Goal: Information Seeking & Learning: Compare options

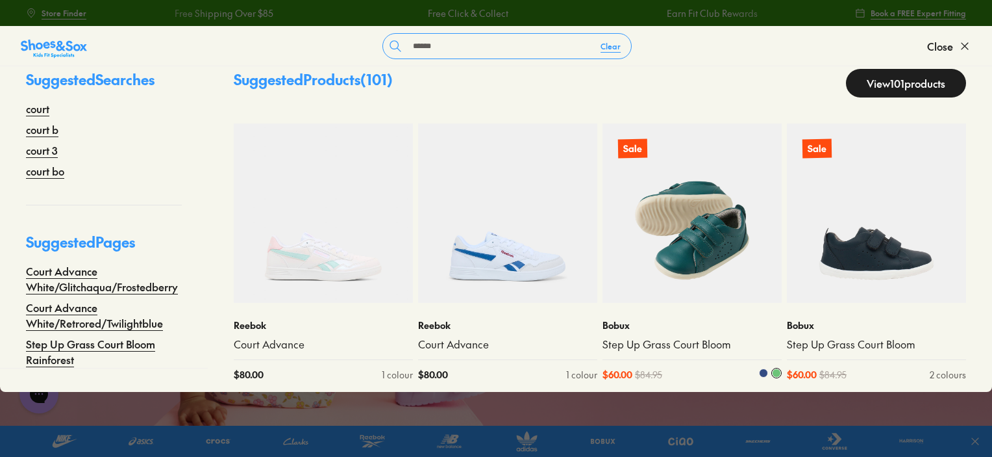
scroll to position [32, 0]
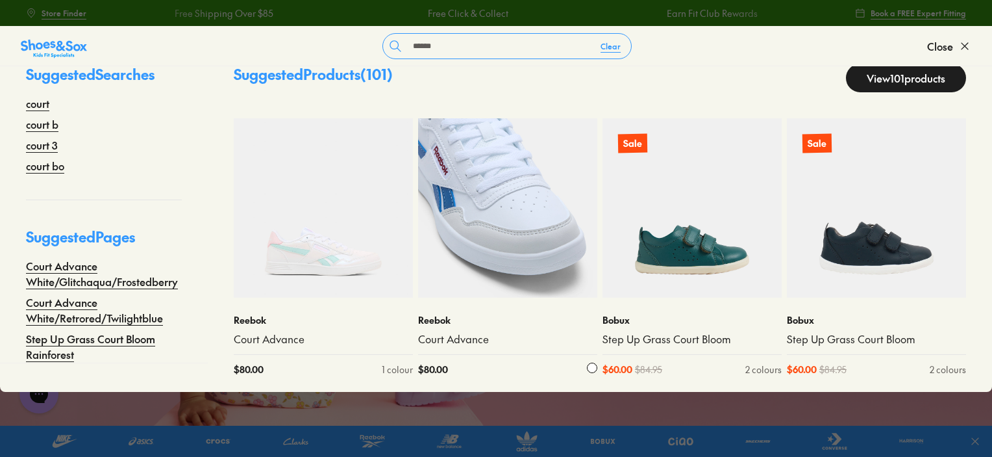
type input "*****"
click at [511, 260] on img at bounding box center [507, 207] width 179 height 179
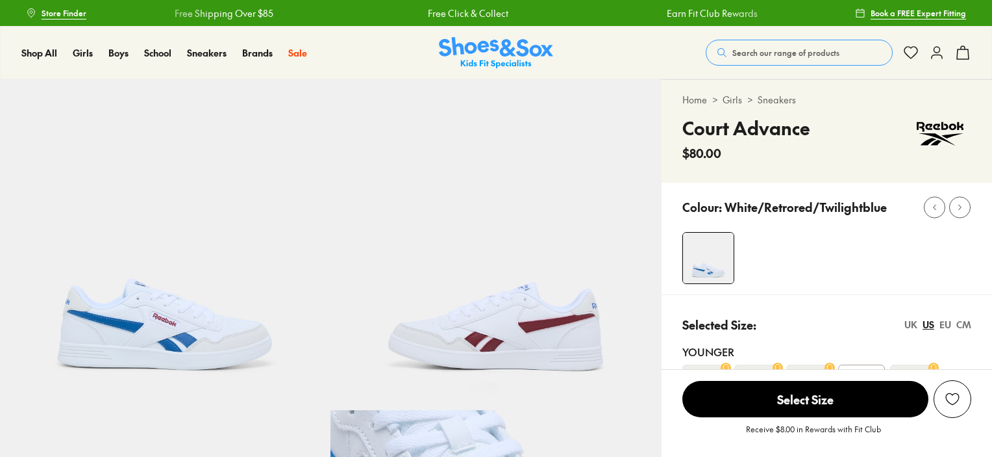
select select "*"
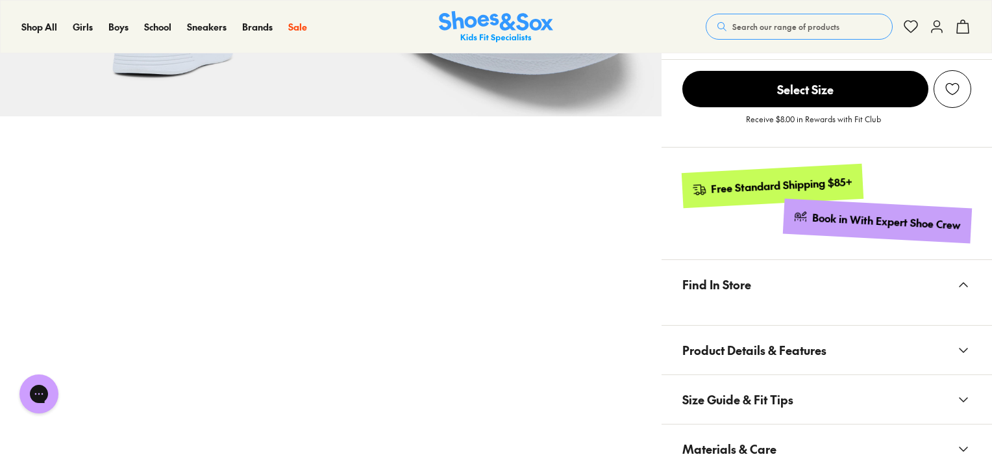
scroll to position [714, 0]
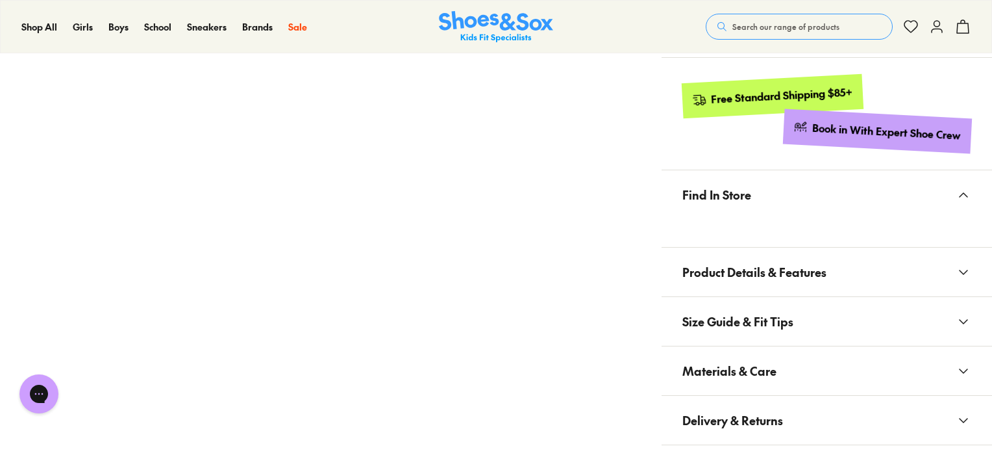
click at [818, 264] on span "Product Details & Features" at bounding box center [755, 272] width 144 height 38
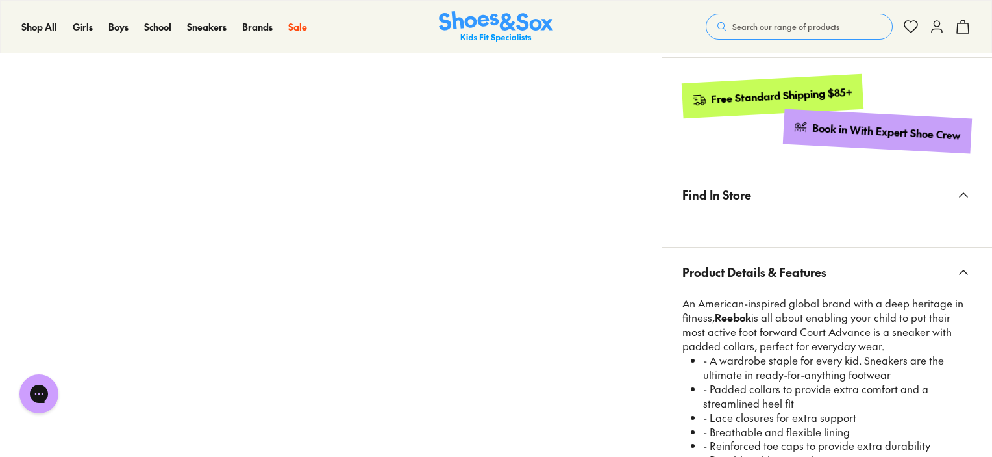
click at [818, 264] on span "Product Details & Features" at bounding box center [755, 272] width 144 height 38
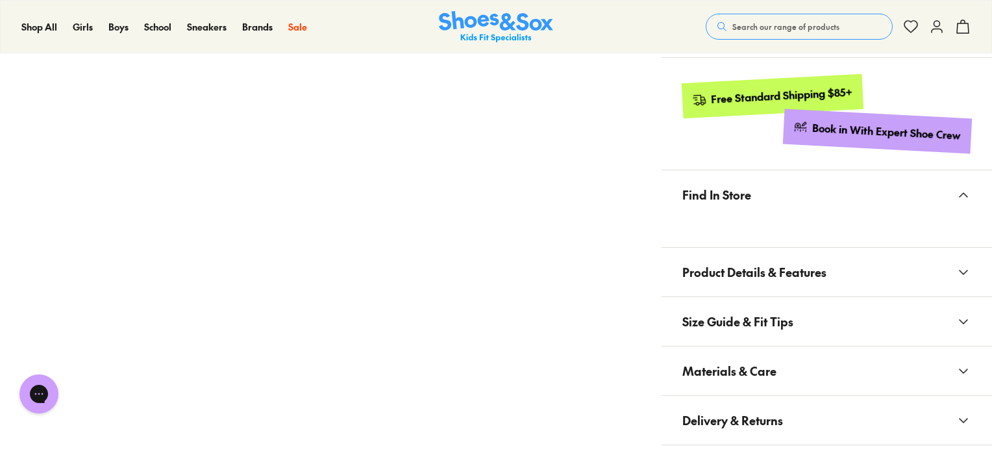
click at [833, 203] on button "Find In Store" at bounding box center [827, 194] width 331 height 49
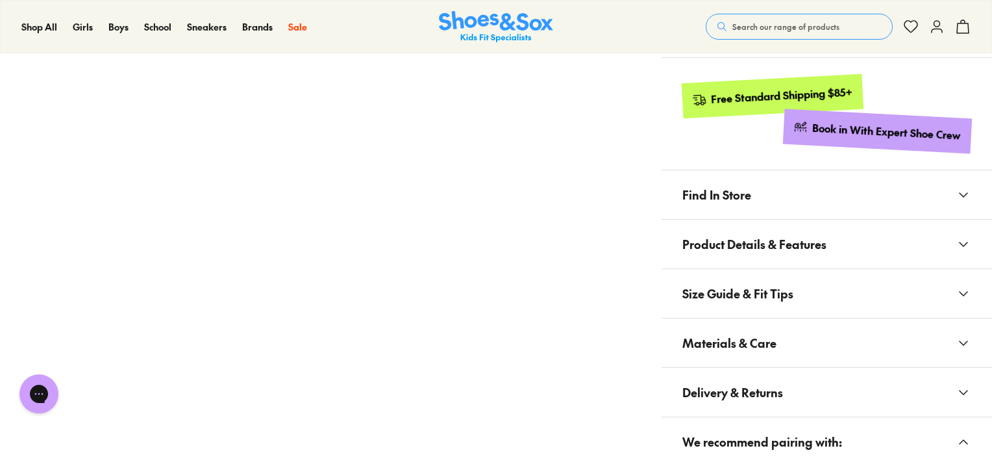
click at [833, 203] on button "Find In Store" at bounding box center [827, 194] width 331 height 49
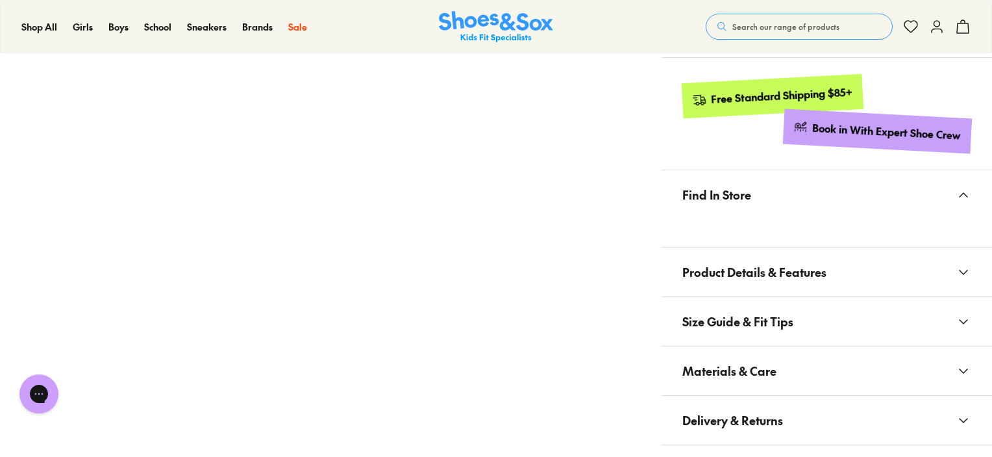
click at [833, 203] on button "Find In Store" at bounding box center [827, 194] width 331 height 49
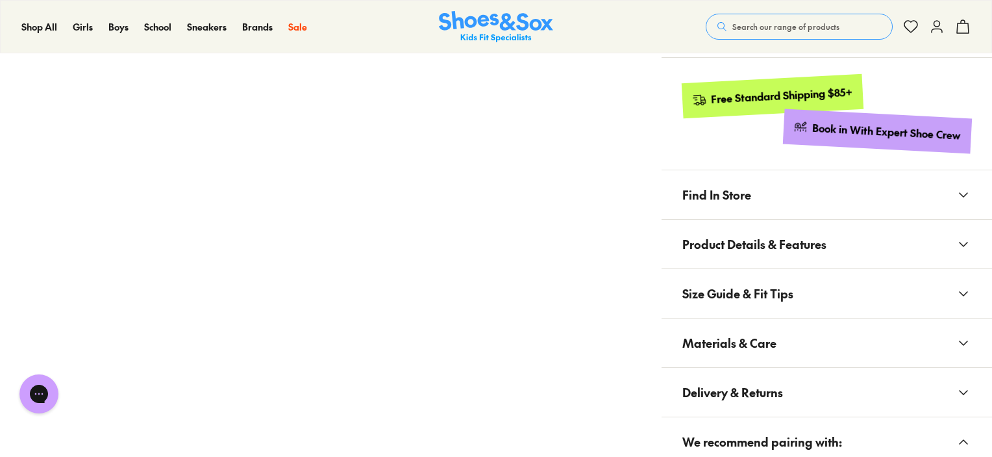
click at [833, 203] on button "Find In Store" at bounding box center [827, 194] width 331 height 49
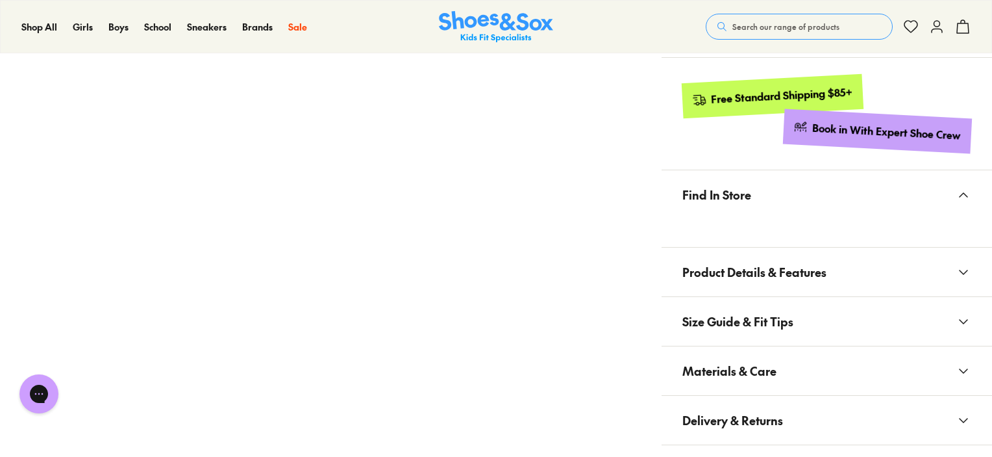
click at [833, 203] on button "Find In Store" at bounding box center [827, 194] width 331 height 49
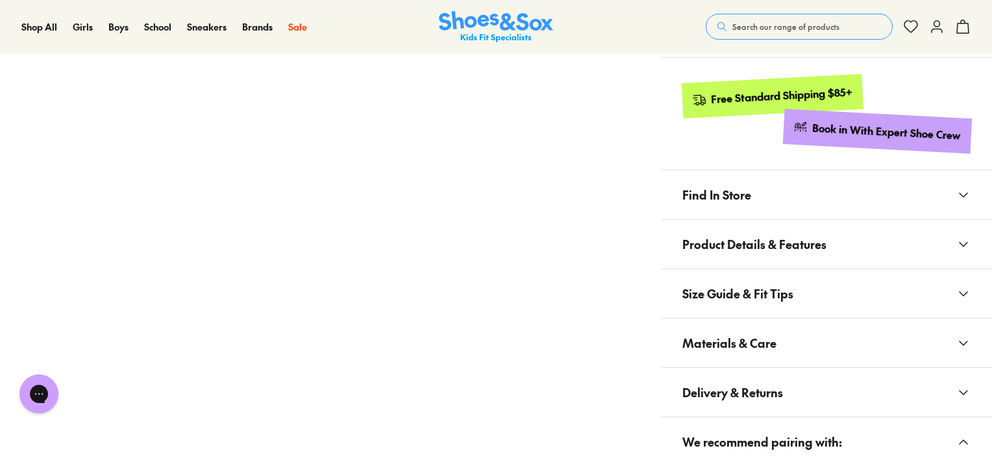
click at [833, 204] on button "Find In Store" at bounding box center [827, 194] width 331 height 49
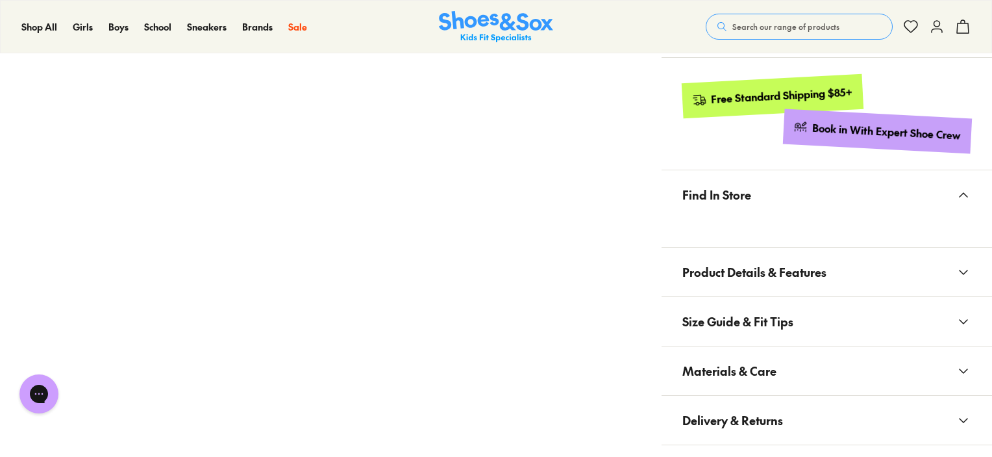
click at [833, 204] on button "Find In Store" at bounding box center [827, 194] width 331 height 49
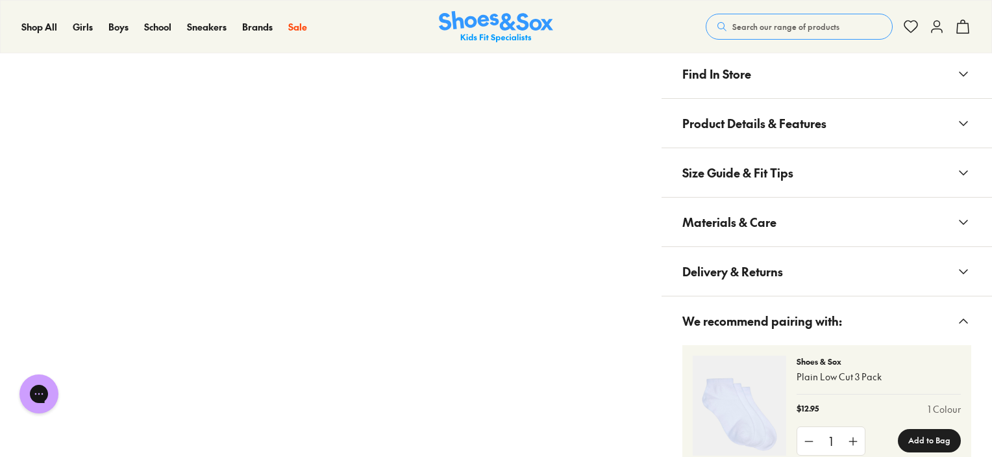
scroll to position [844, 0]
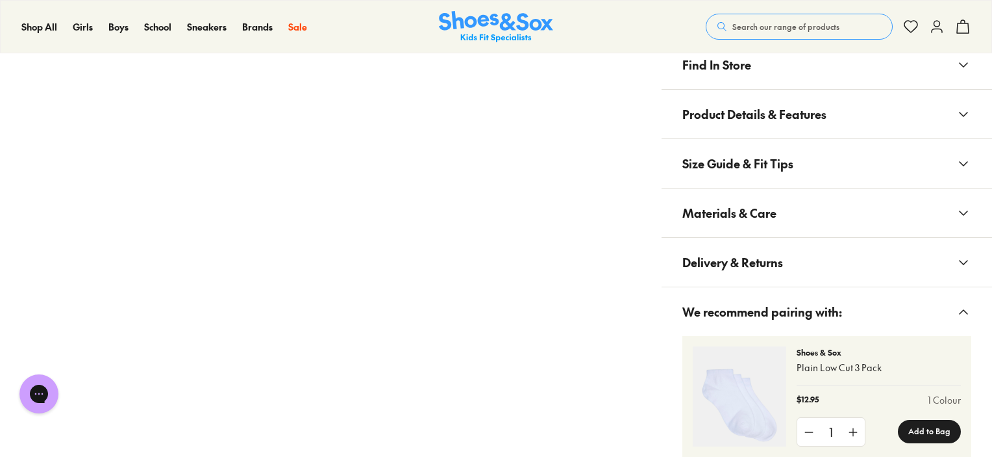
click at [883, 167] on button "Size Guide & Fit Tips" at bounding box center [827, 163] width 331 height 49
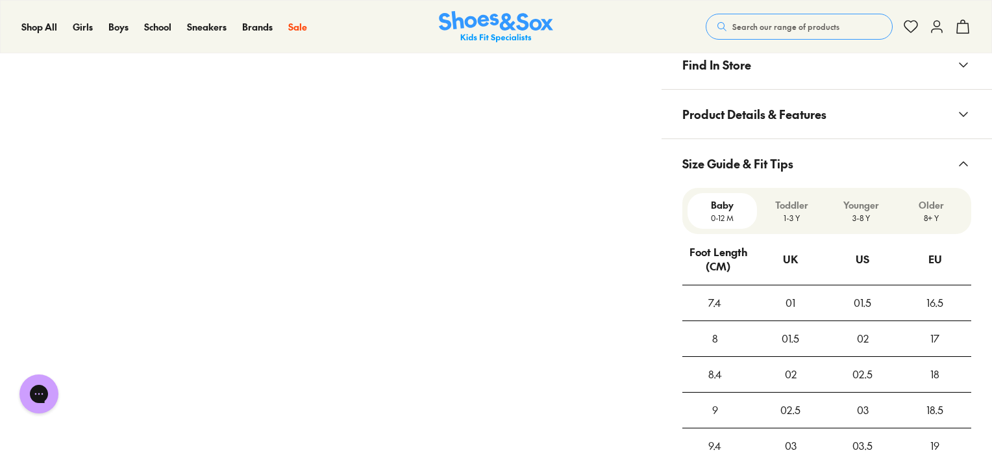
click at [883, 167] on button "Size Guide & Fit Tips" at bounding box center [827, 163] width 331 height 49
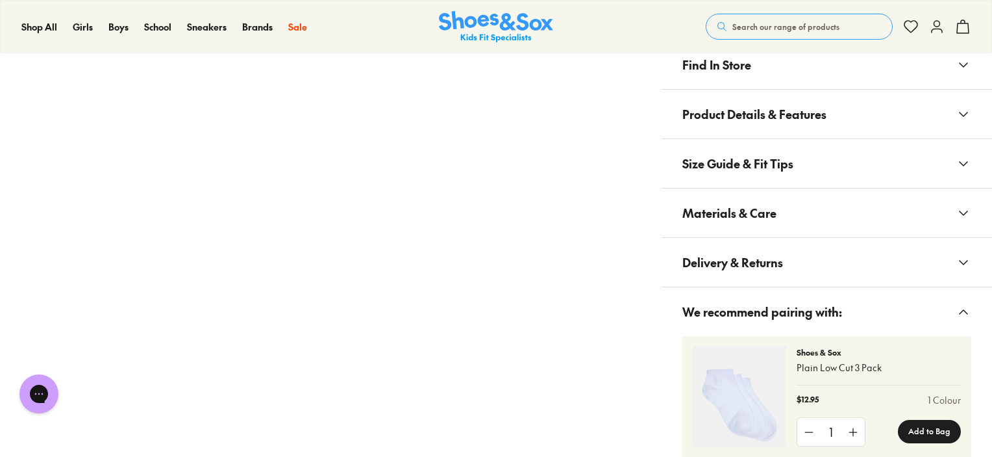
click at [833, 218] on button "Materials & Care" at bounding box center [827, 212] width 331 height 49
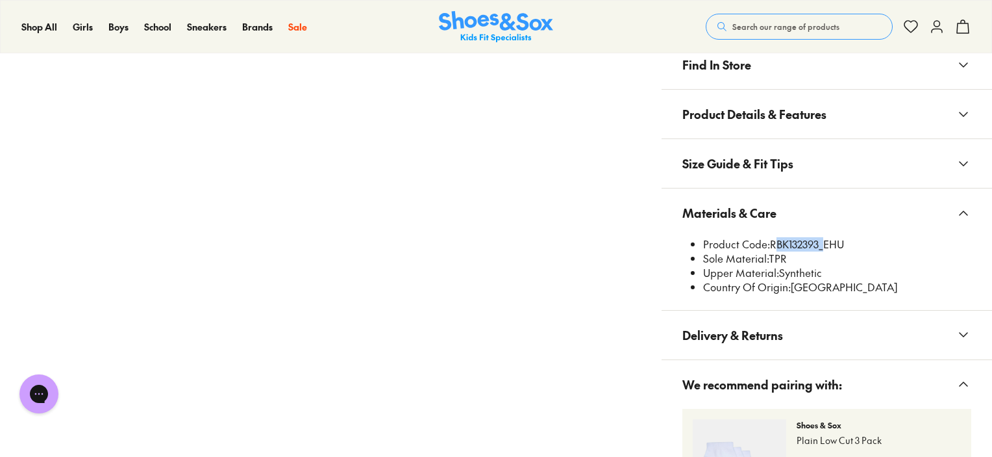
drag, startPoint x: 772, startPoint y: 242, endPoint x: 818, endPoint y: 249, distance: 47.4
click at [818, 249] on li "Product Code: RBK132393_EHU" at bounding box center [837, 244] width 268 height 14
copy li "RBK132393"
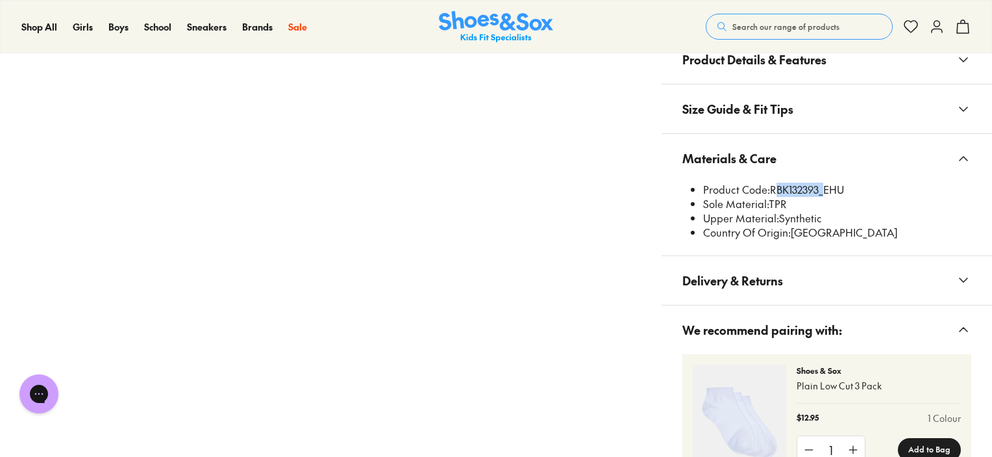
scroll to position [909, 0]
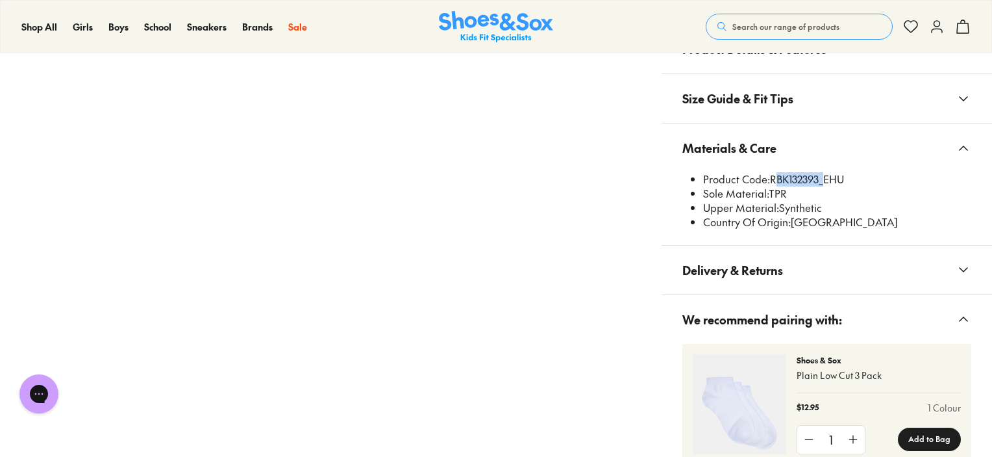
click at [779, 179] on li "Product Code: RBK132393_EHU" at bounding box center [837, 179] width 268 height 14
drag, startPoint x: 772, startPoint y: 177, endPoint x: 820, endPoint y: 179, distance: 48.7
click at [820, 179] on li "Product Code: RBK132393_EHU" at bounding box center [837, 179] width 268 height 14
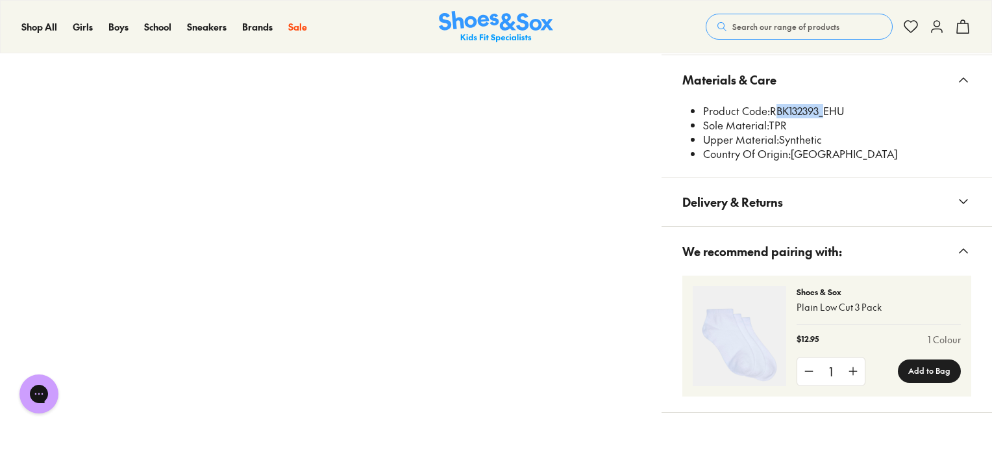
scroll to position [844, 0]
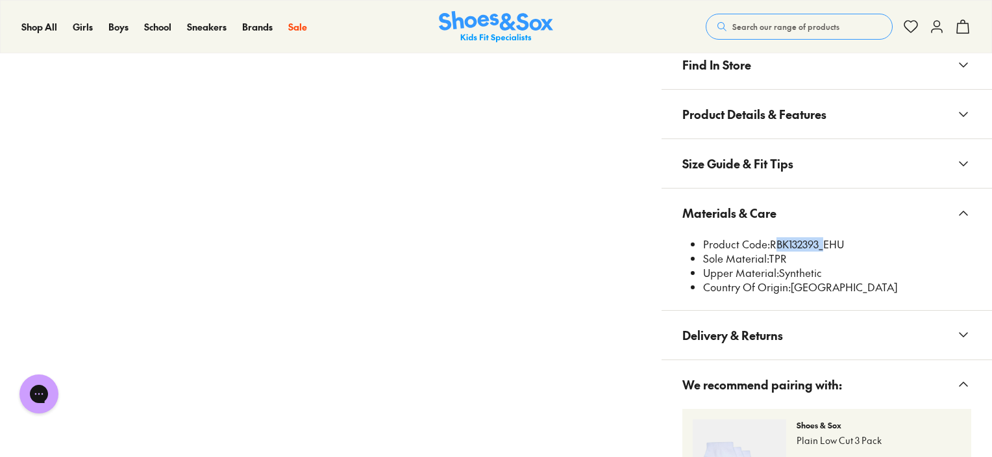
copy li "RBK132393"
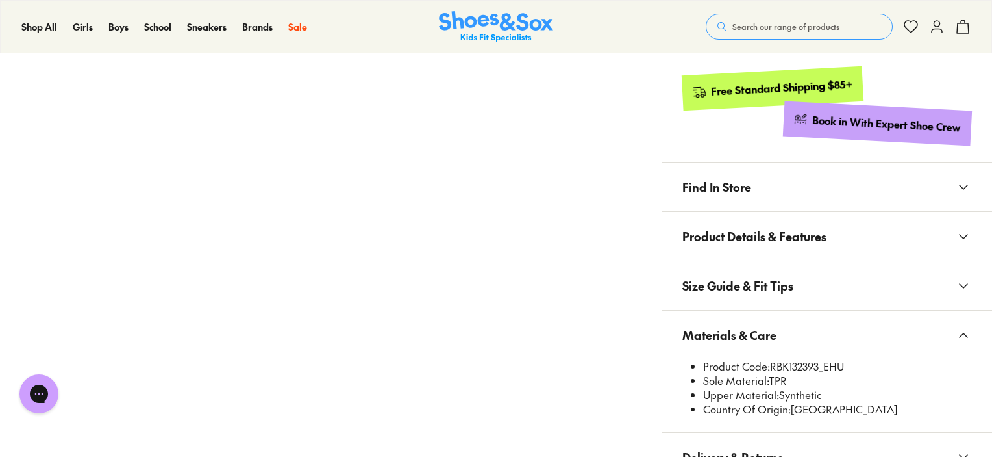
scroll to position [779, 0]
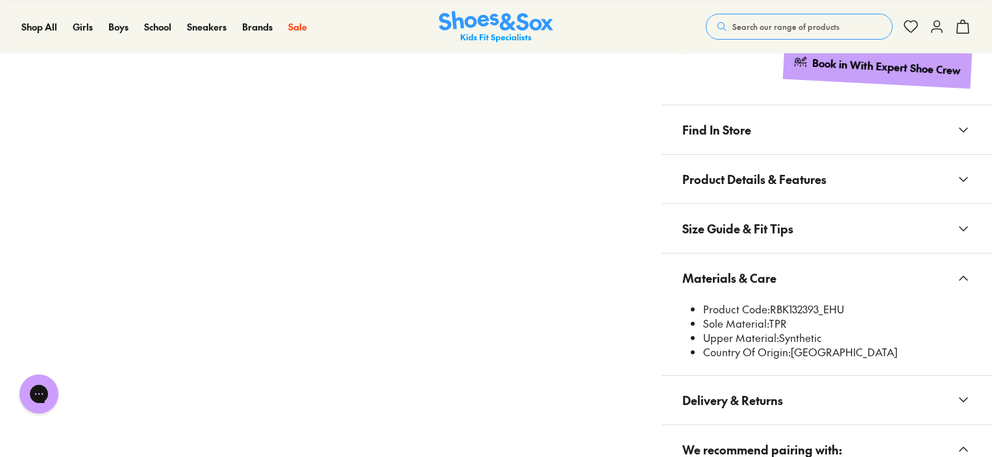
drag, startPoint x: 772, startPoint y: 303, endPoint x: 844, endPoint y: 307, distance: 72.2
click at [844, 307] on li "Product Code: RBK132393_EHU" at bounding box center [837, 309] width 268 height 14
copy li "RBK132393_EHU"
click at [753, 318] on span "Sole Material:" at bounding box center [736, 323] width 66 height 14
drag, startPoint x: 771, startPoint y: 305, endPoint x: 818, endPoint y: 313, distance: 48.1
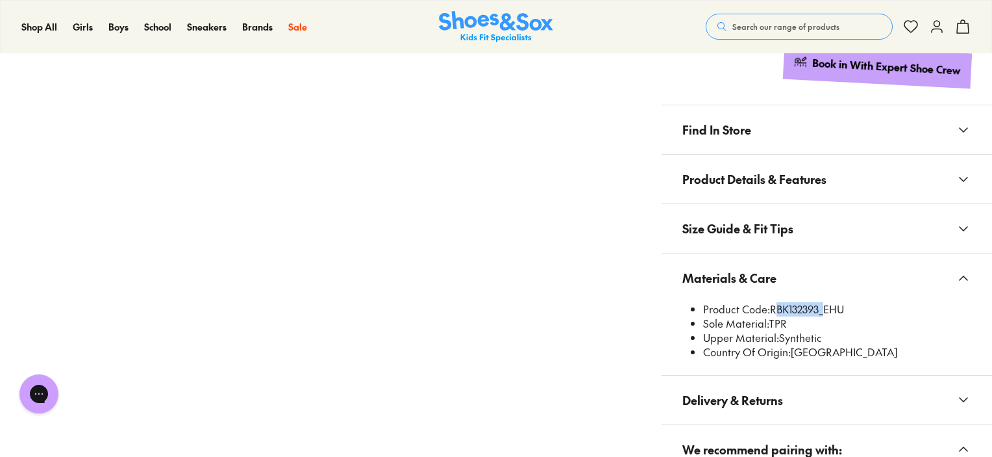
click at [818, 313] on li "Product Code: RBK132393_EHU" at bounding box center [837, 309] width 268 height 14
copy li "RBK132393"
click at [787, 21] on span "Search our range of products" at bounding box center [786, 27] width 107 height 12
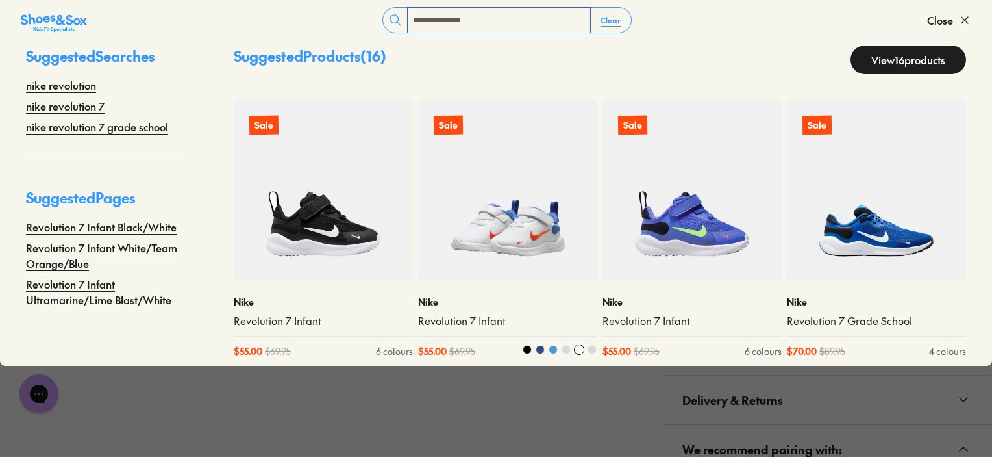
scroll to position [32, 0]
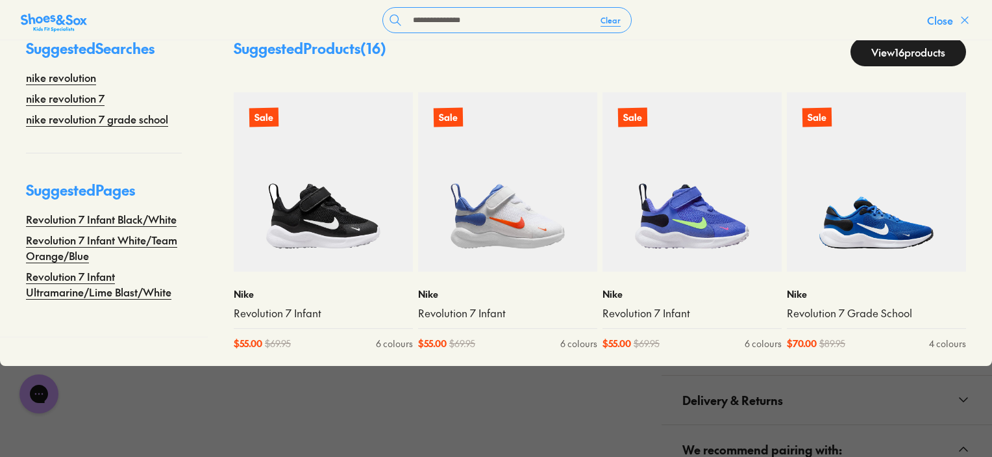
click at [943, 19] on span "Close" at bounding box center [940, 20] width 26 height 16
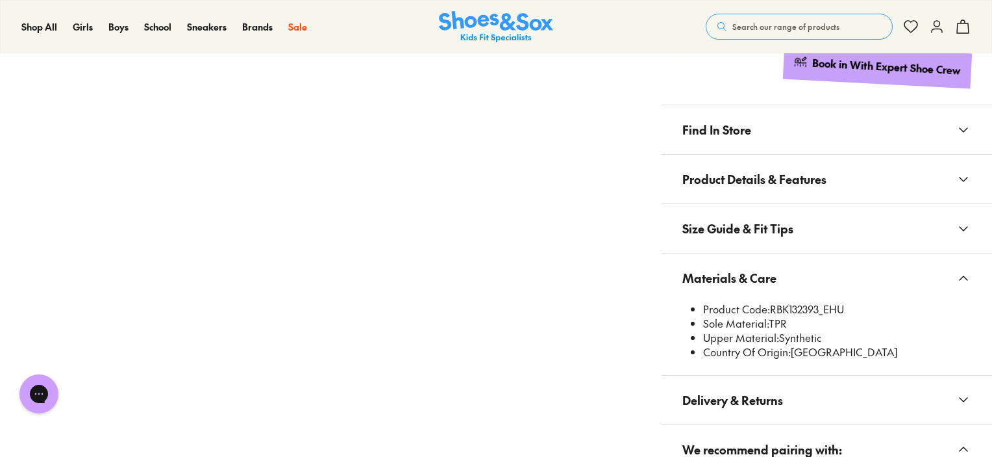
drag, startPoint x: 770, startPoint y: 305, endPoint x: 849, endPoint y: 310, distance: 78.8
click at [849, 310] on li "Product Code: RBK132393_EHU" at bounding box center [837, 309] width 268 height 14
copy li "RBK132393_EHU"
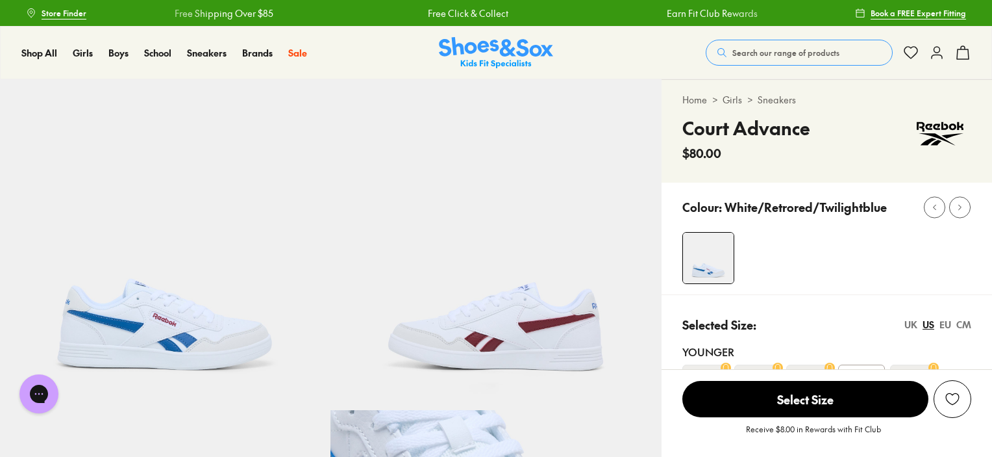
scroll to position [520, 0]
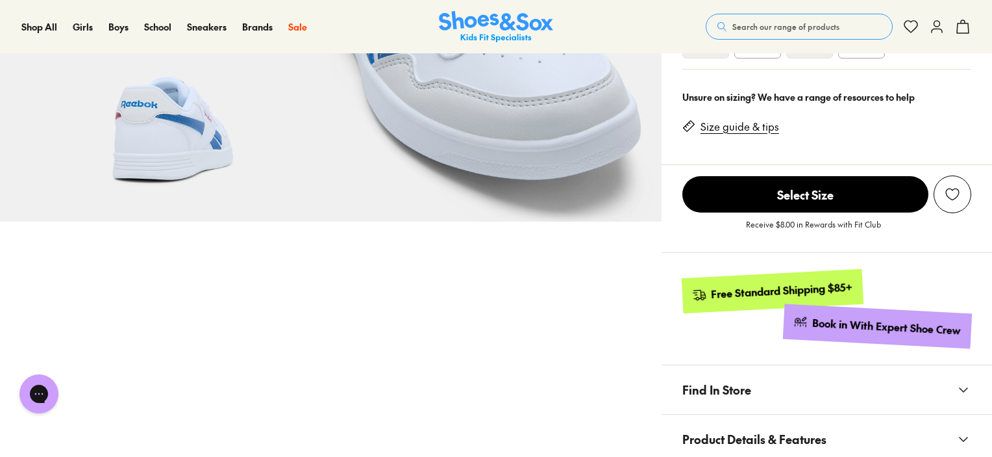
click at [762, 26] on span "Search our range of products" at bounding box center [786, 27] width 107 height 12
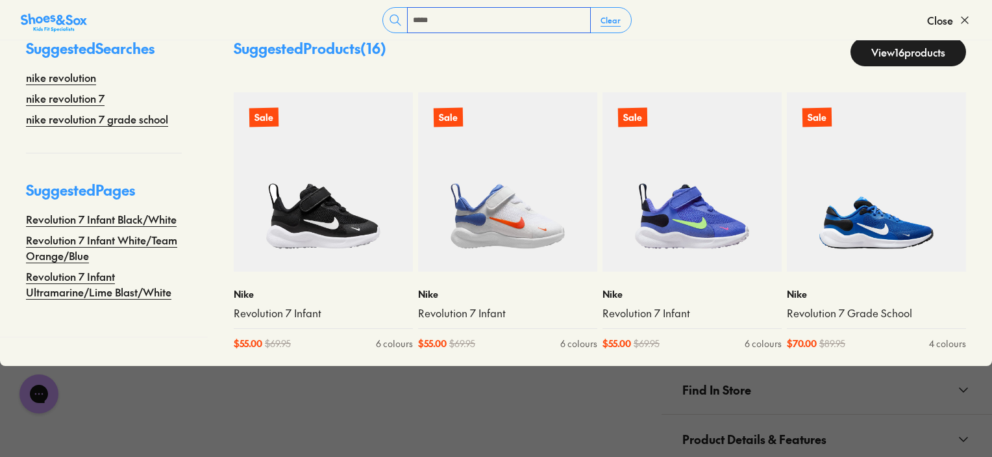
scroll to position [0, 0]
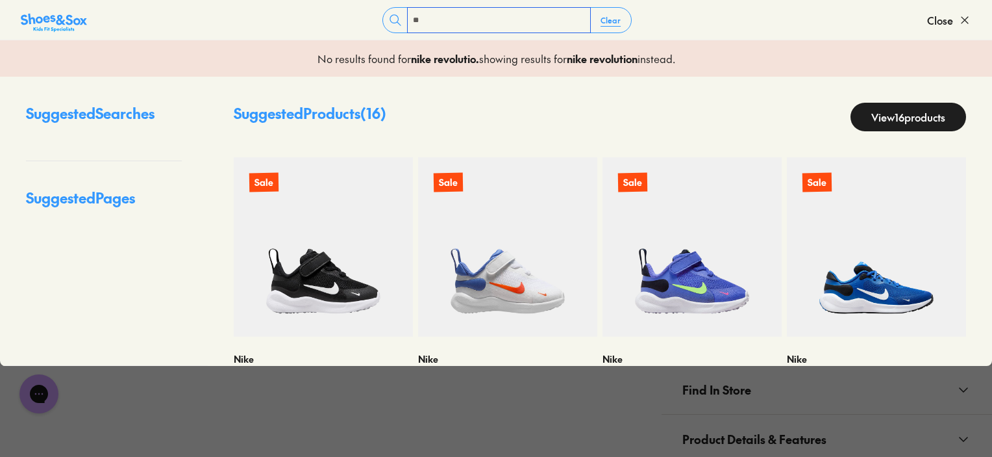
type input "*"
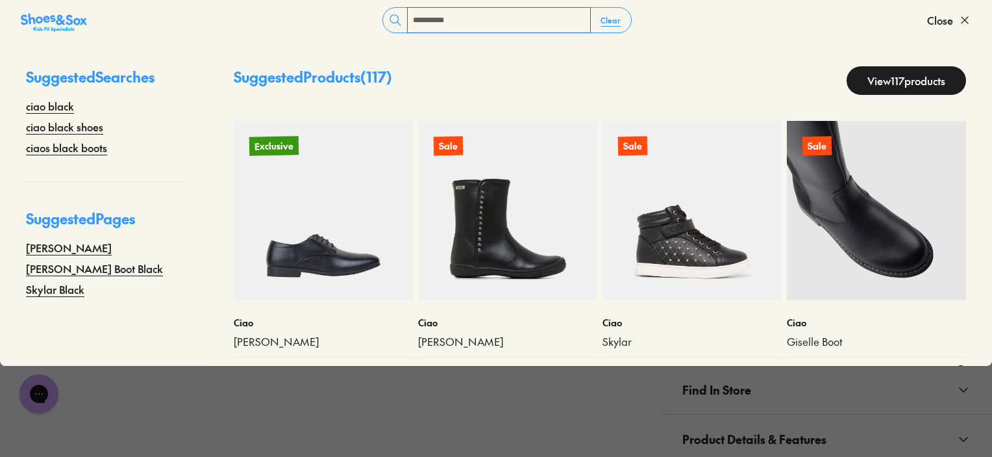
scroll to position [32, 0]
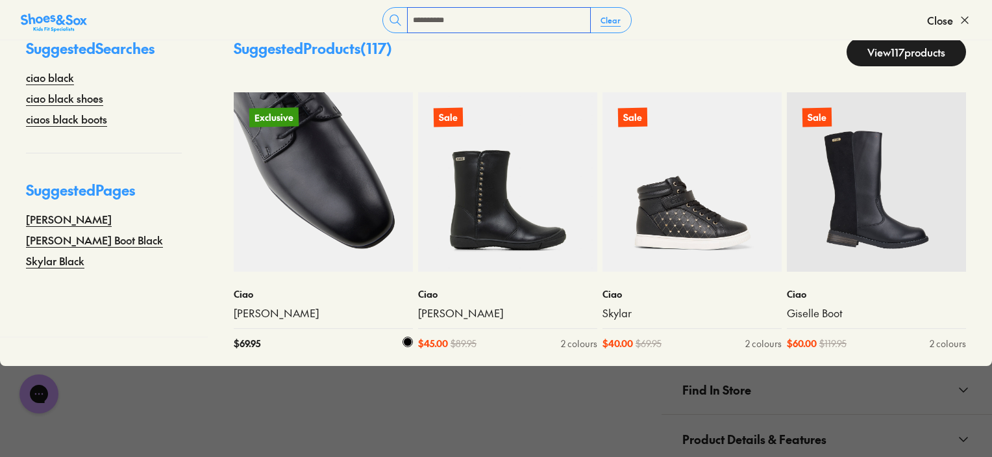
type input "**********"
click at [361, 189] on img at bounding box center [323, 181] width 179 height 179
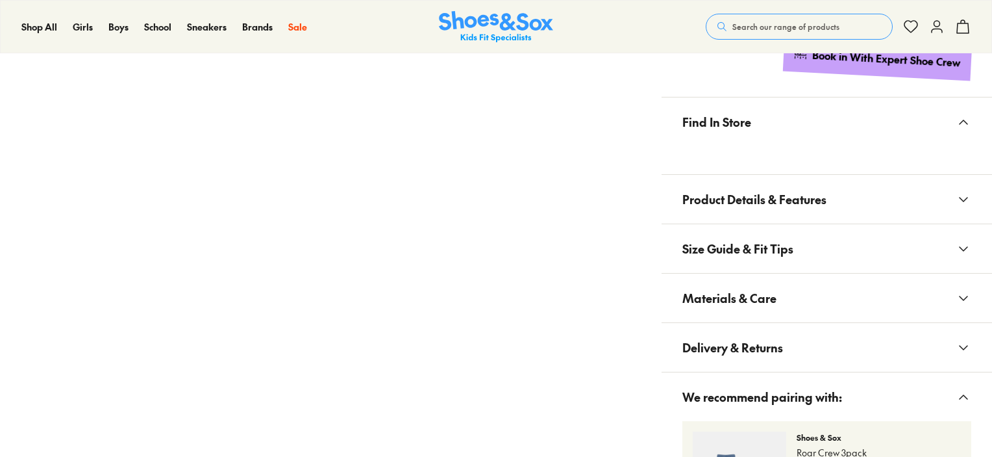
click at [758, 292] on span "Materials & Care" at bounding box center [730, 298] width 94 height 38
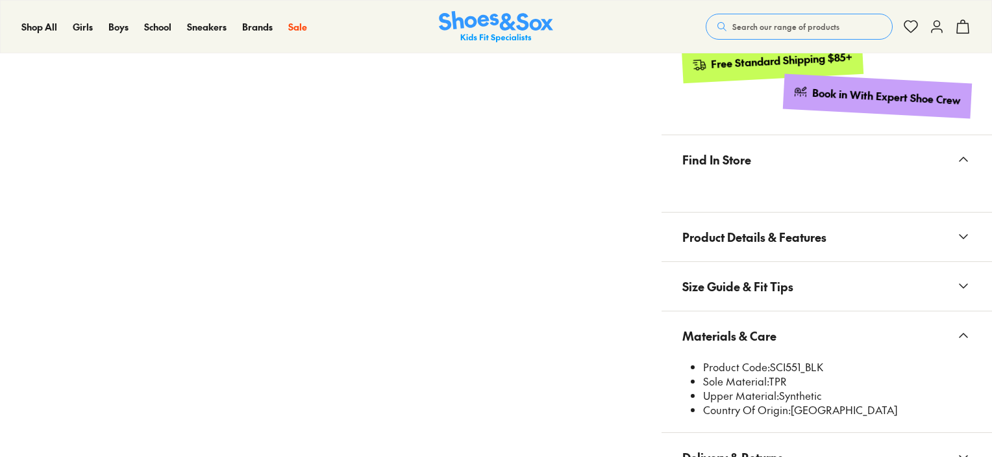
scroll to position [713, 0]
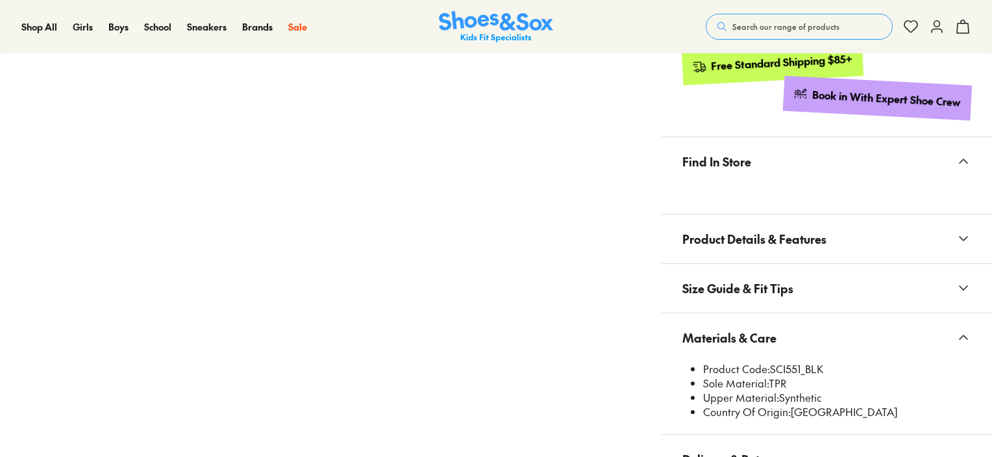
select select "*"
drag, startPoint x: 772, startPoint y: 361, endPoint x: 801, endPoint y: 371, distance: 31.4
click at [801, 371] on li "Product Code: SCI551_BLK" at bounding box center [837, 369] width 268 height 14
copy li "SCI551"
